Goal: Obtain resource: Download file/media

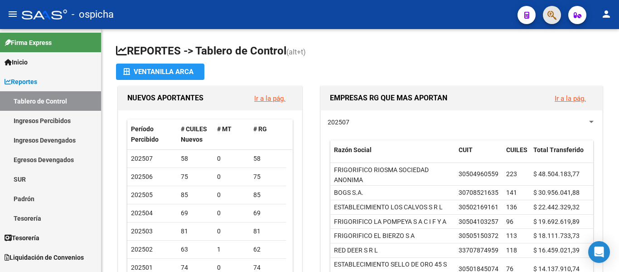
click at [547, 19] on button "button" at bounding box center [552, 15] width 18 height 18
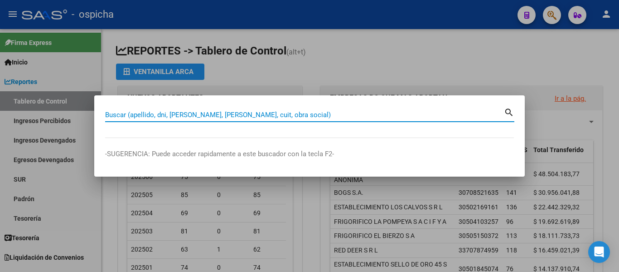
click at [191, 114] on input "Buscar (apellido, dni, [PERSON_NAME], [PERSON_NAME], cuit, obra social)" at bounding box center [304, 115] width 399 height 8
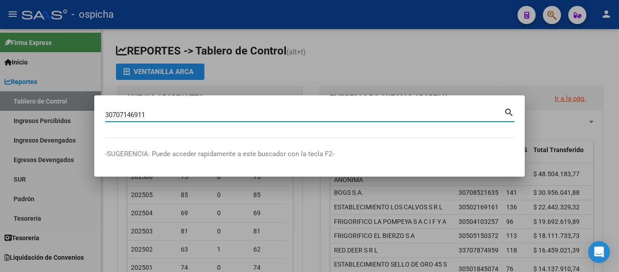
type input "30707146911"
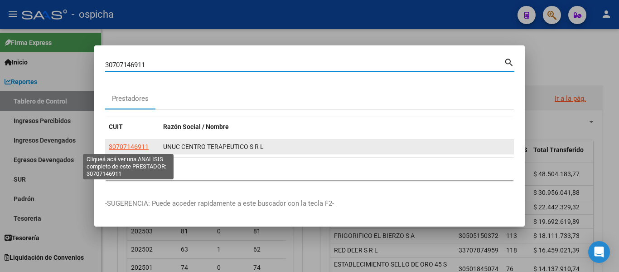
click at [127, 145] on span "30707146911" at bounding box center [129, 146] width 40 height 7
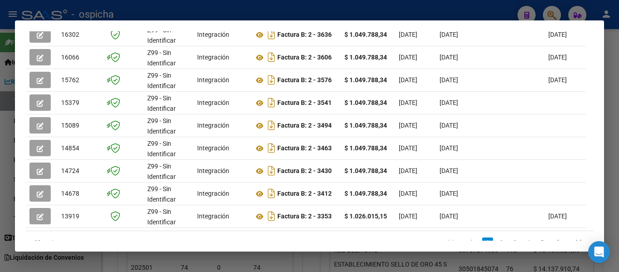
scroll to position [317, 0]
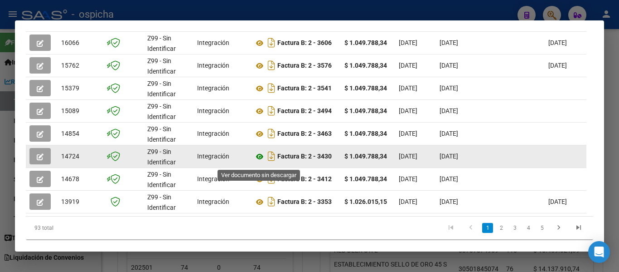
click at [261, 162] on icon at bounding box center [260, 156] width 12 height 11
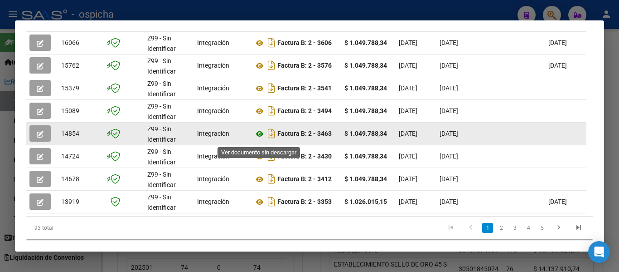
click at [258, 136] on icon at bounding box center [260, 133] width 12 height 11
click at [257, 139] on icon at bounding box center [260, 133] width 12 height 11
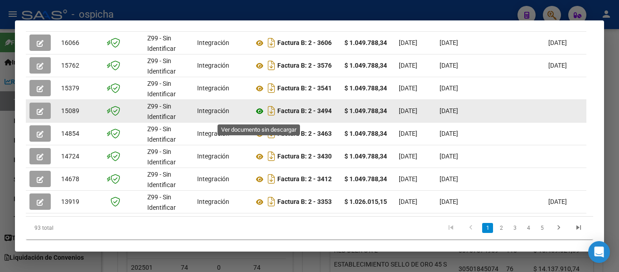
click at [257, 114] on icon at bounding box center [260, 111] width 12 height 11
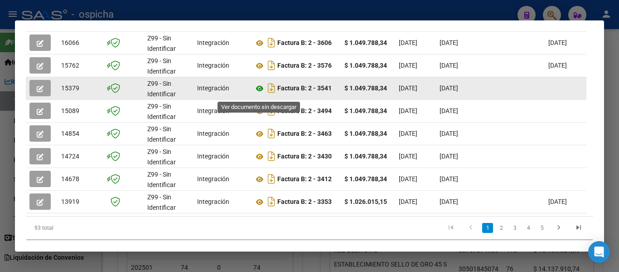
click at [261, 89] on icon at bounding box center [260, 88] width 12 height 11
